Goal: Find specific page/section: Find specific page/section

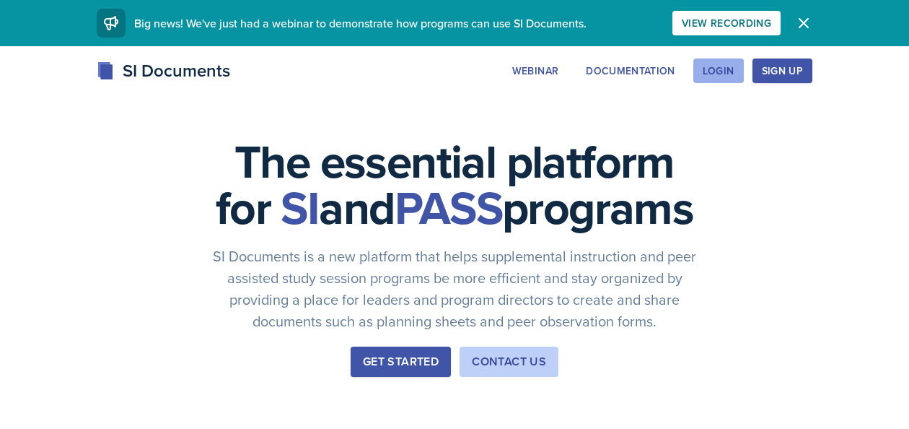
click at [719, 74] on div "Login" at bounding box center [719, 71] width 32 height 12
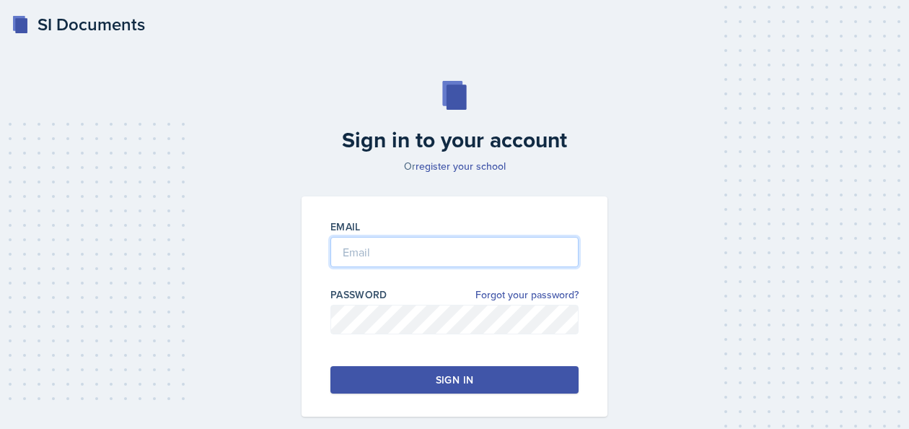
click at [377, 253] on input "email" at bounding box center [455, 252] width 248 height 30
type input "[EMAIL_ADDRESS][DOMAIN_NAME]"
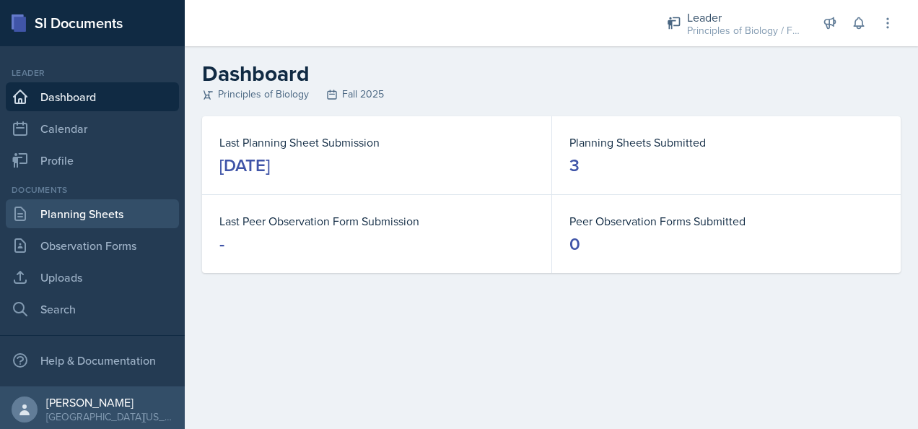
click at [65, 211] on link "Planning Sheets" at bounding box center [92, 213] width 173 height 29
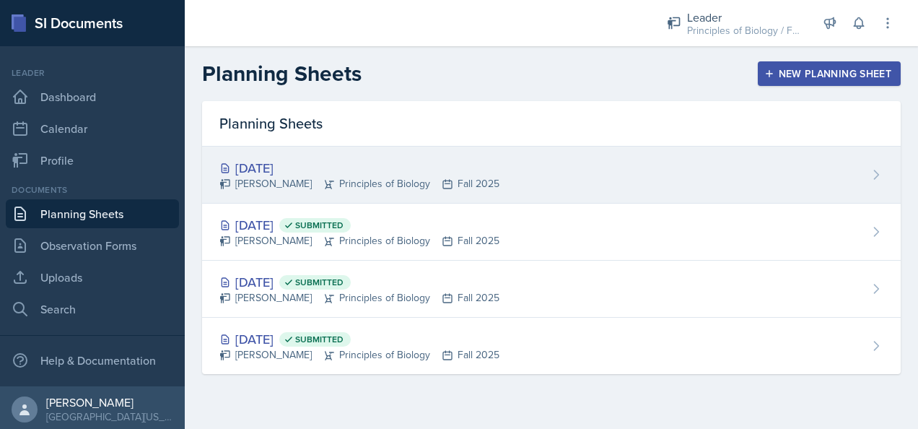
click at [330, 163] on div "[DATE]" at bounding box center [359, 167] width 280 height 19
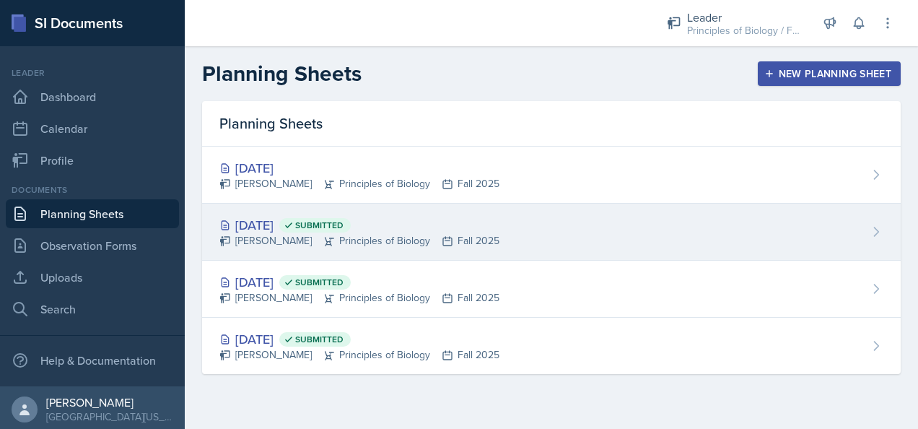
click at [315, 232] on div "[DATE] Submitted" at bounding box center [359, 224] width 280 height 19
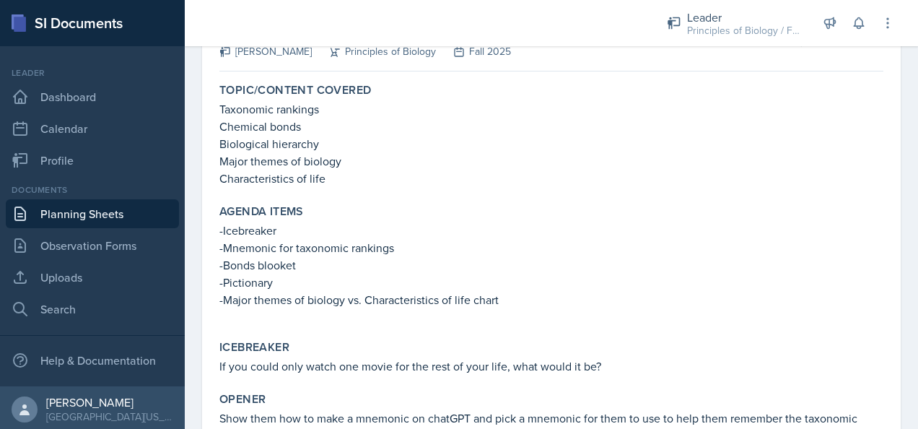
scroll to position [108, 0]
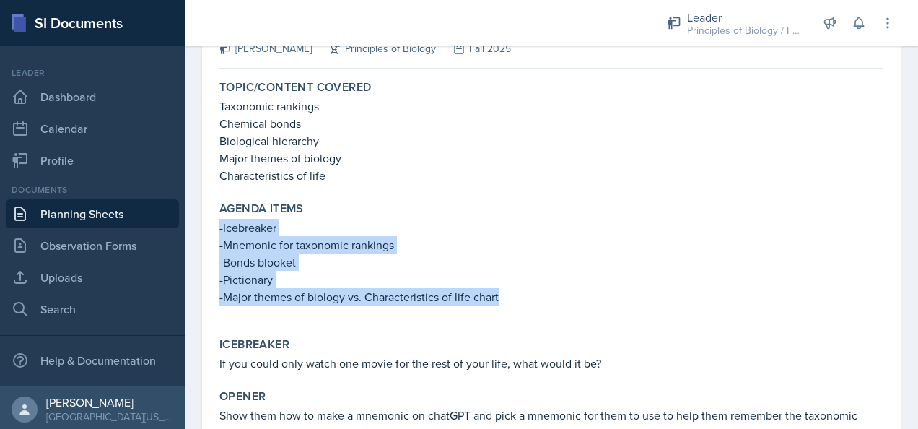
drag, startPoint x: 502, startPoint y: 295, endPoint x: 214, endPoint y: 230, distance: 295.9
click at [214, 230] on div "Agenda items -Icebreaker -Mnemonic for taxonomic rankings -Bonds blooket -Picti…" at bounding box center [551, 261] width 675 height 130
copy div "-Icebreaker -Mnemonic for taxonomic rankings -Bonds blooket -Pictionary -Major …"
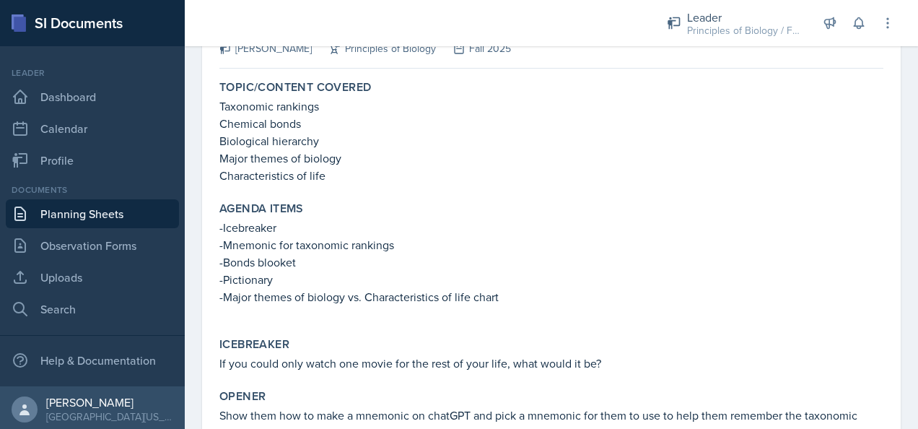
click at [637, 117] on p "Chemical bonds" at bounding box center [551, 123] width 664 height 17
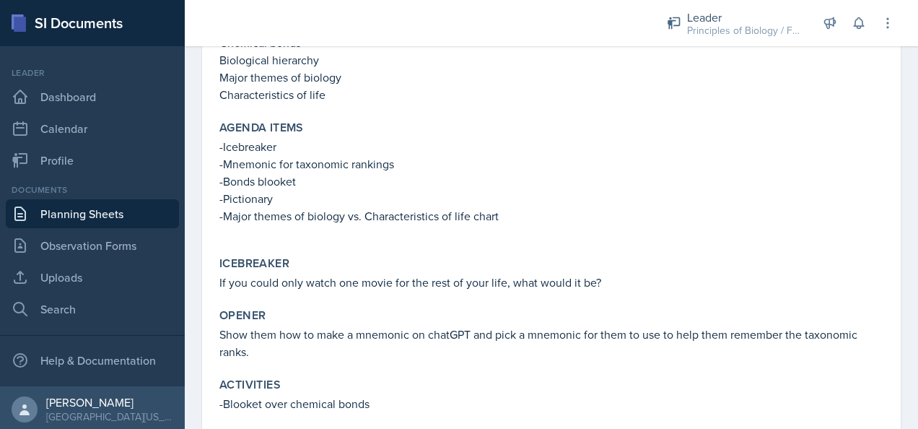
scroll to position [191, 0]
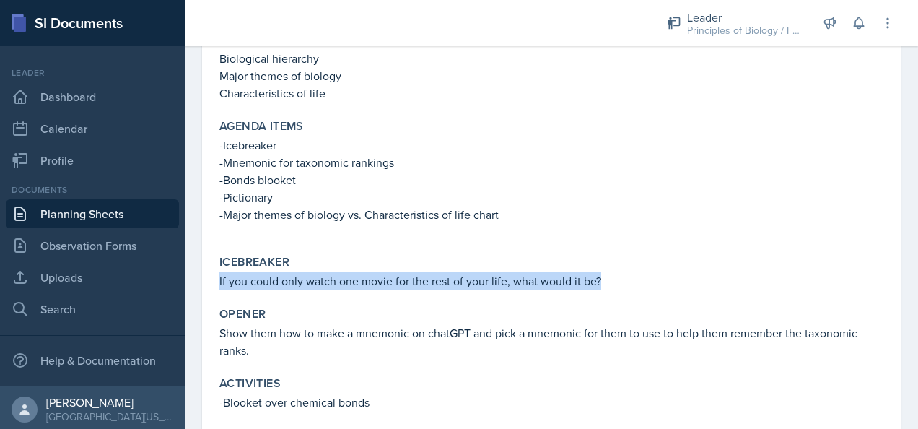
drag, startPoint x: 608, startPoint y: 284, endPoint x: 215, endPoint y: 286, distance: 393.3
click at [215, 286] on div "Icebreaker If you could only watch one movie for the rest of your life, what wo…" at bounding box center [551, 272] width 675 height 46
copy p "If you could only watch one movie for the rest of your life, what would it be?"
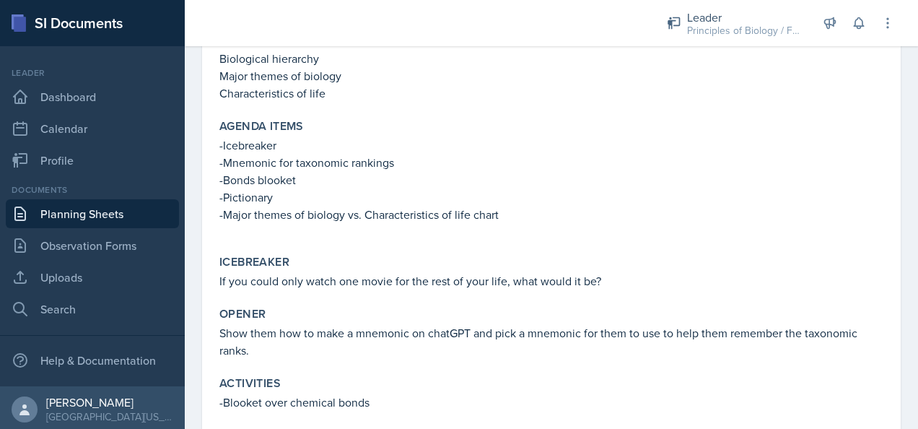
click at [572, 192] on p "-Pictionary" at bounding box center [551, 196] width 664 height 17
